Goal: Information Seeking & Learning: Learn about a topic

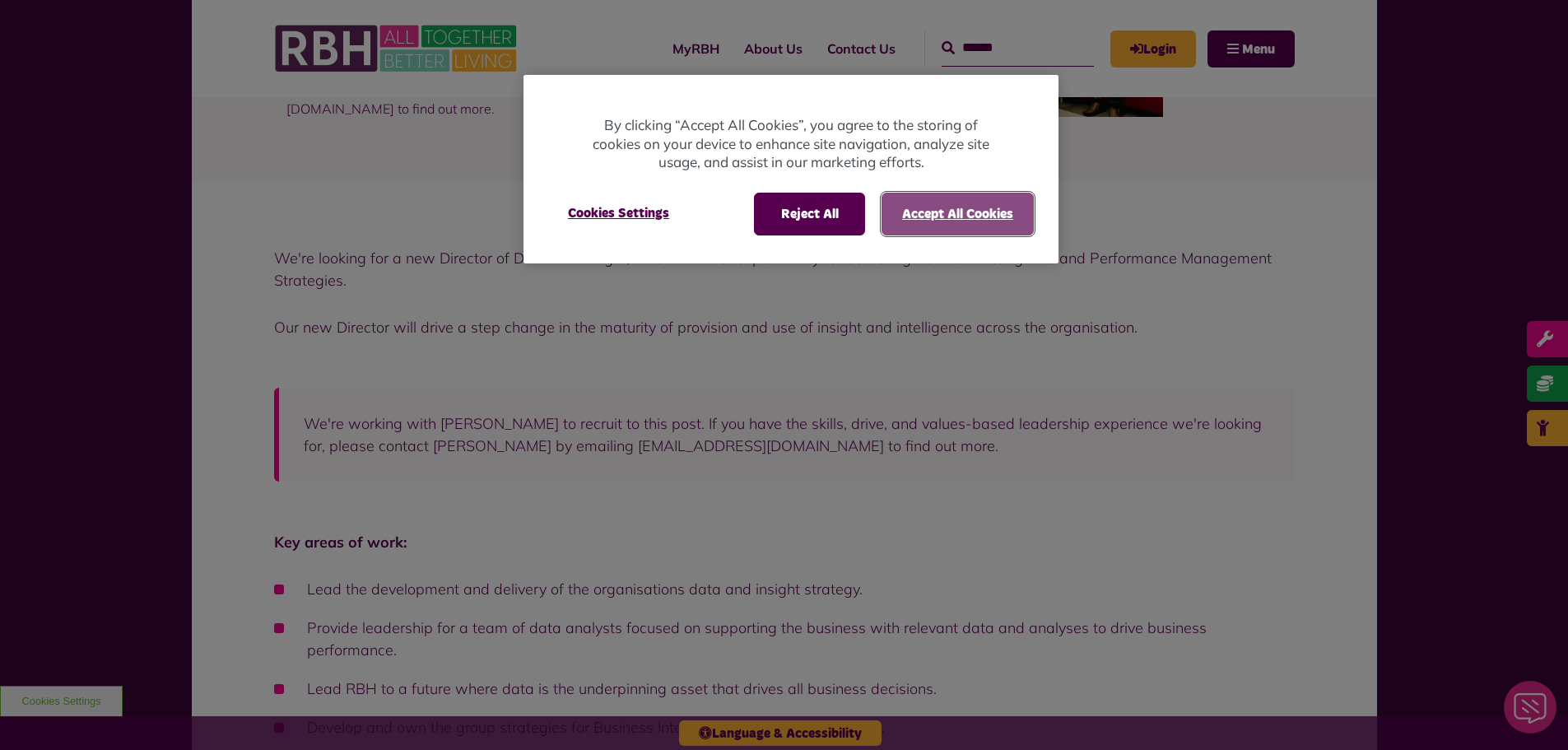
click at [947, 217] on button "Accept All Cookies" at bounding box center [957, 214] width 152 height 42
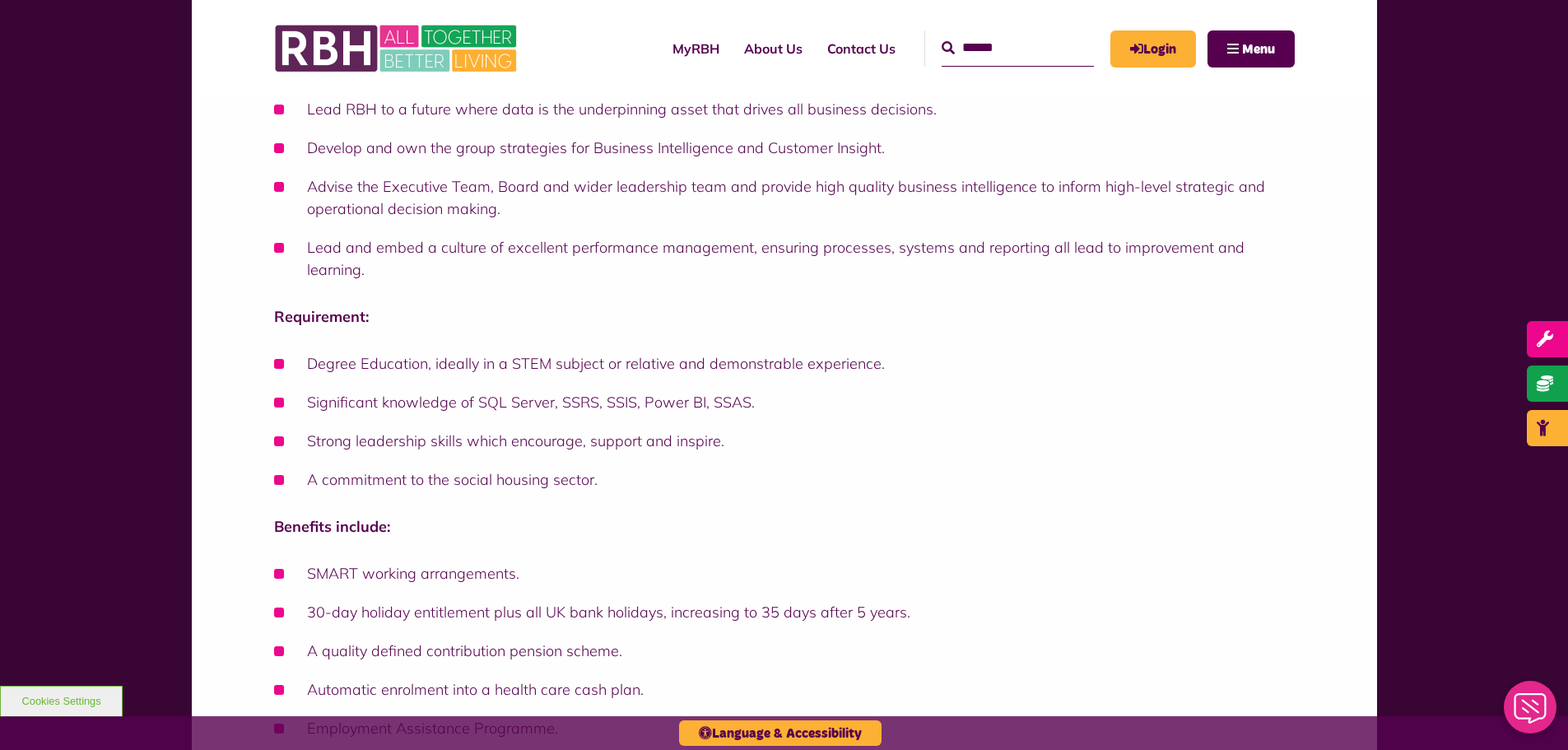
scroll to position [494, 0]
